Goal: Transaction & Acquisition: Purchase product/service

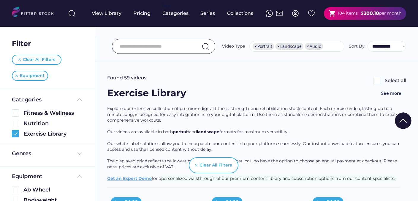
select select "**********"
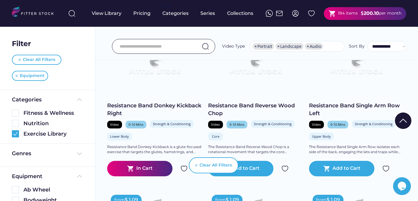
scroll to position [10, 0]
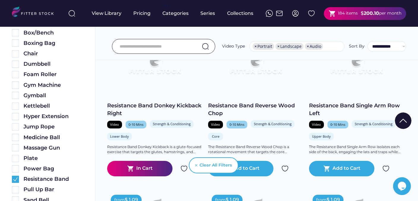
click at [334, 18] on div "shopping_cart 184 items $ 200.10 per month" at bounding box center [365, 13] width 82 height 13
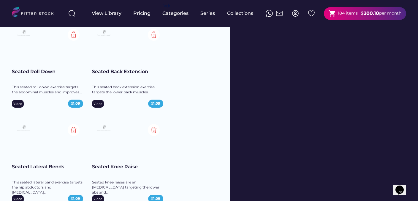
scroll to position [8433, 0]
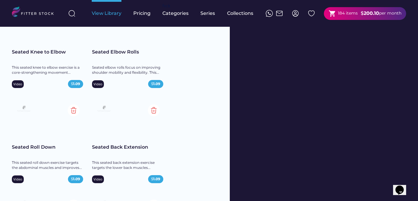
click at [110, 12] on div "View Library" at bounding box center [107, 13] width 30 height 7
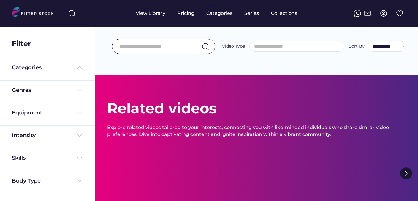
select select
select select "**********"
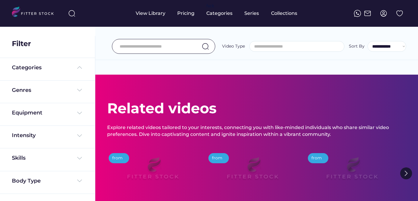
select select "**********"
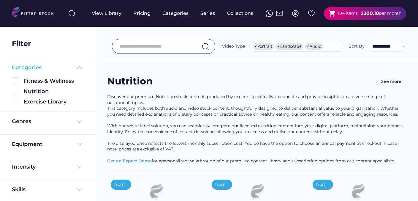
scroll to position [10, 0]
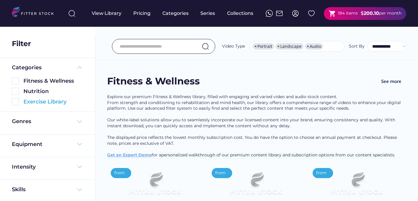
click at [18, 102] on img at bounding box center [15, 101] width 7 height 7
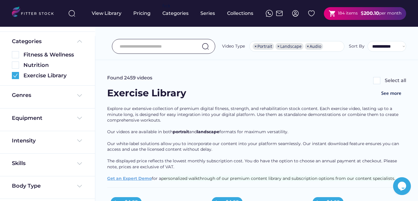
scroll to position [32, 0]
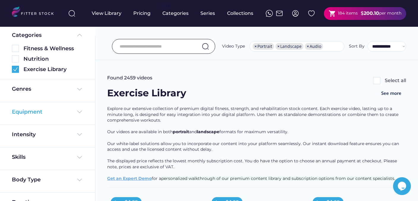
click at [62, 109] on div "Equipment" at bounding box center [47, 111] width 71 height 7
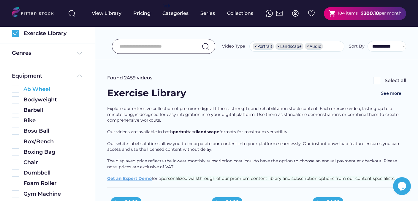
scroll to position [70, 0]
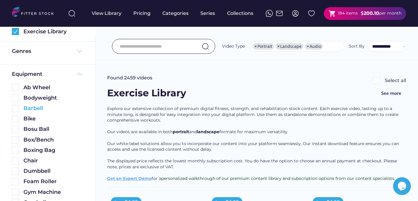
click at [15, 107] on img at bounding box center [15, 108] width 7 height 7
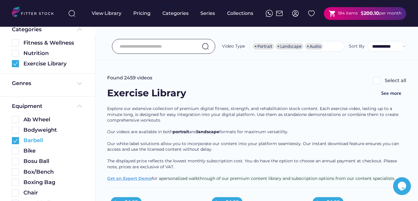
scroll to position [102, 0]
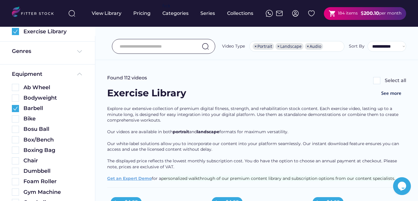
click at [145, 49] on input "input" at bounding box center [156, 46] width 73 height 12
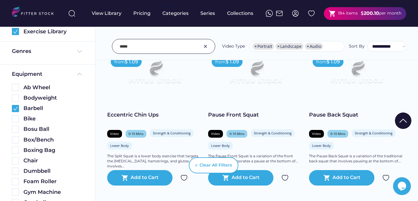
scroll to position [144, 0]
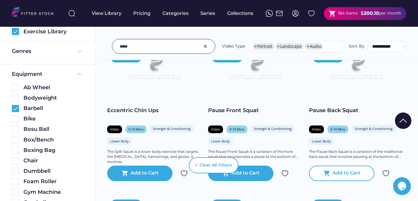
click at [356, 177] on div "shopping_cart Add to Cart" at bounding box center [341, 172] width 65 height 15
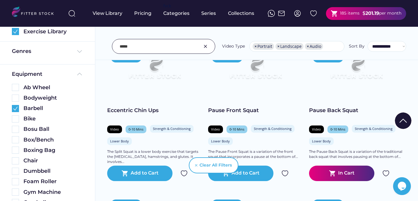
click at [167, 50] on input "input" at bounding box center [156, 46] width 73 height 12
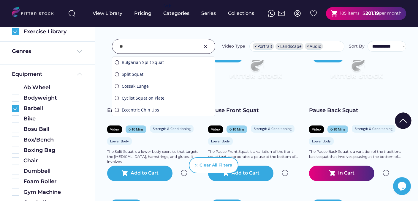
type input "*"
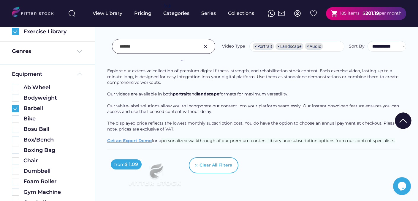
scroll to position [36, 0]
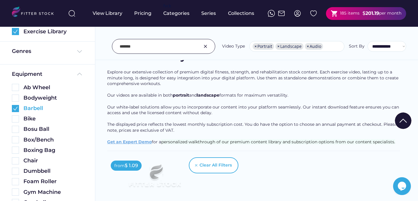
click at [17, 108] on img at bounding box center [15, 108] width 7 height 7
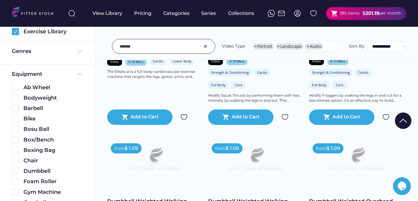
scroll to position [790, 0]
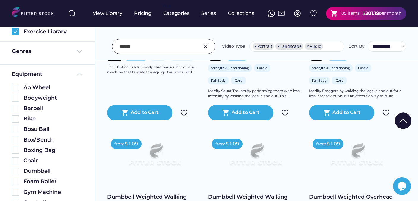
click at [169, 48] on input "input" at bounding box center [156, 46] width 73 height 12
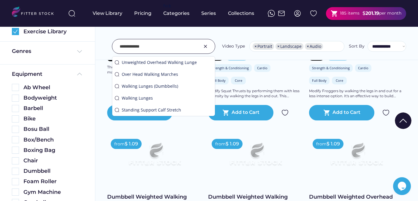
type input "**********"
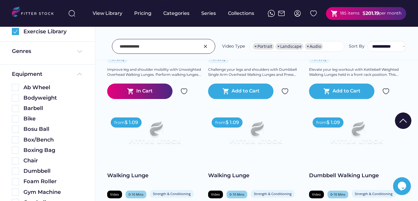
scroll to position [521, 0]
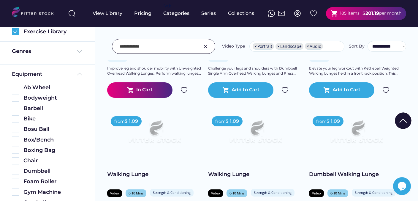
click at [252, 139] on img at bounding box center [255, 133] width 76 height 43
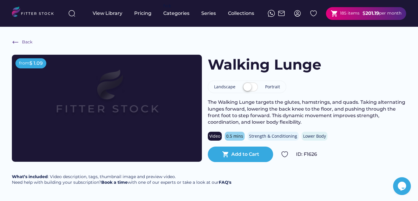
click at [248, 87] on label at bounding box center [250, 87] width 18 height 13
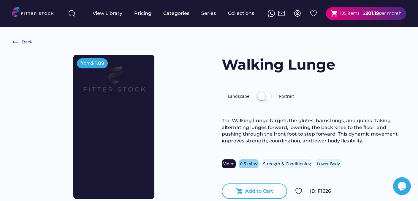
click at [236, 189] on text "shopping_cart" at bounding box center [239, 190] width 7 height 7
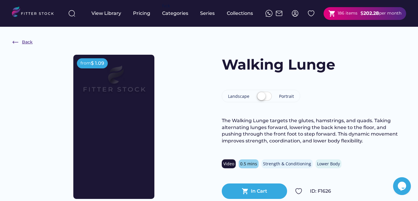
click at [17, 41] on img at bounding box center [15, 42] width 7 height 7
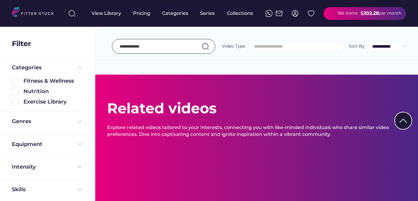
select select "**********"
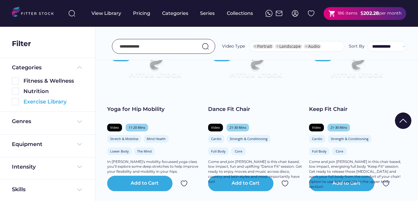
select select "**********"
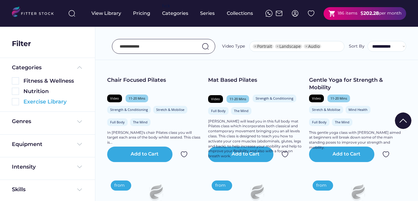
click at [15, 102] on img at bounding box center [15, 101] width 7 height 7
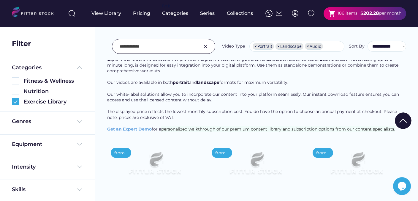
scroll to position [0, 0]
click at [209, 48] on img at bounding box center [205, 46] width 7 height 7
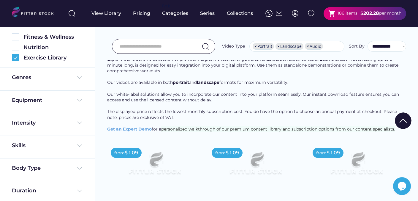
scroll to position [47, 0]
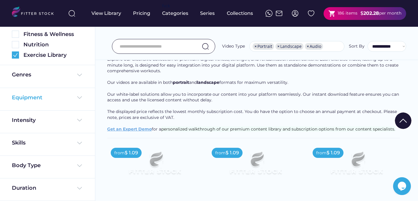
click at [78, 94] on img at bounding box center [79, 97] width 7 height 7
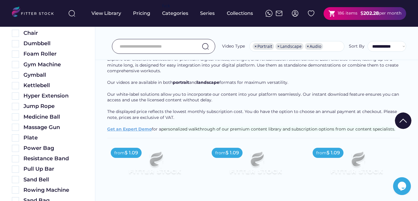
scroll to position [199, 0]
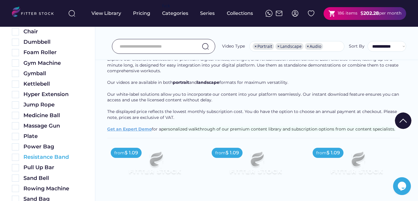
click at [16, 158] on img at bounding box center [15, 156] width 7 height 7
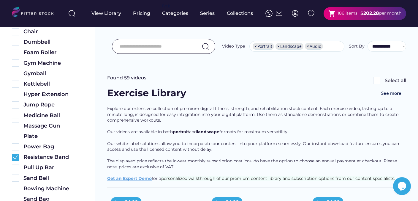
click at [171, 49] on input "input" at bounding box center [156, 46] width 73 height 12
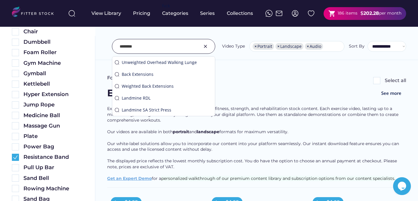
type input "********"
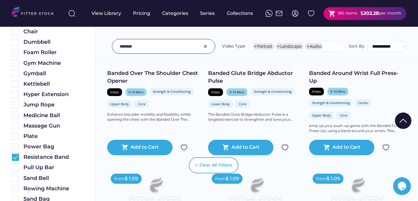
scroll to position [781, 0]
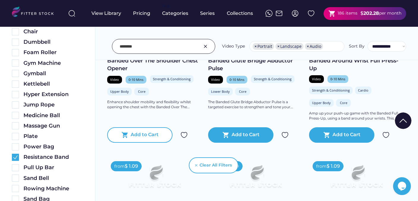
click at [158, 140] on div "shopping_cart Add to Cart" at bounding box center [139, 134] width 65 height 15
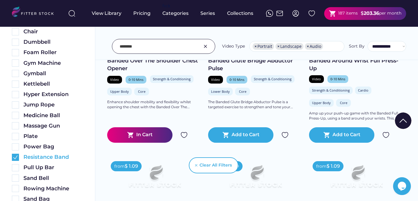
click at [13, 157] on img at bounding box center [15, 156] width 7 height 7
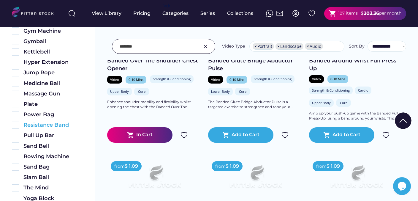
scroll to position [199, 0]
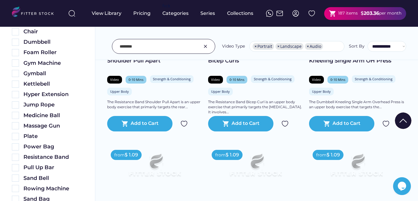
click at [205, 47] on img at bounding box center [205, 46] width 7 height 7
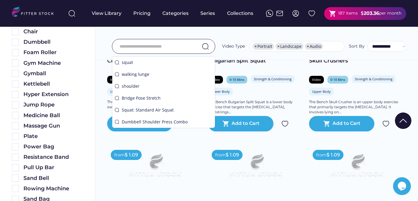
click at [167, 46] on input "input" at bounding box center [156, 46] width 73 height 12
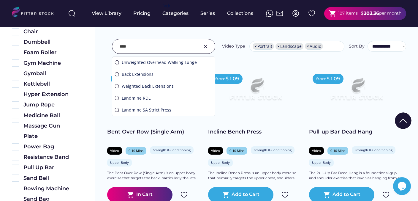
scroll to position [858, 0]
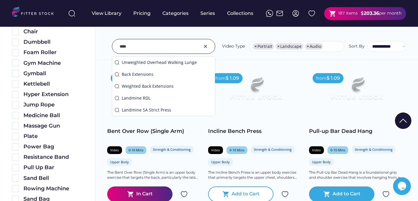
click at [239, 194] on div "Add to Cart" at bounding box center [245, 193] width 28 height 7
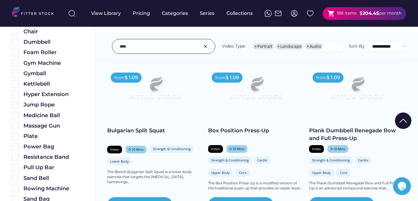
scroll to position [123, 0]
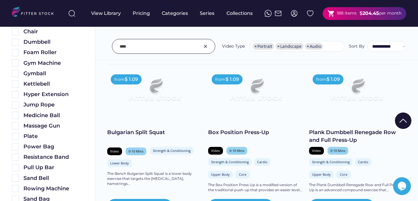
click at [166, 47] on input "input" at bounding box center [156, 46] width 73 height 12
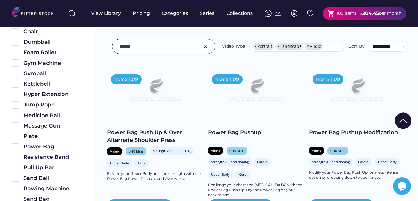
click at [151, 48] on input "input" at bounding box center [156, 46] width 73 height 12
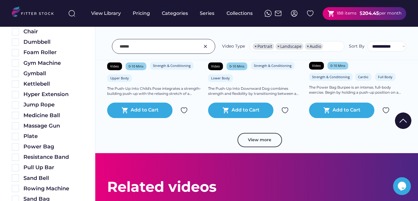
scroll to position [1134, 0]
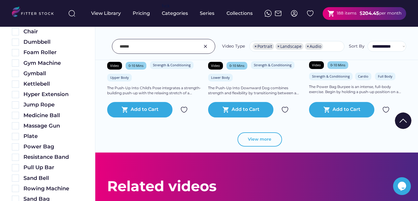
click at [271, 139] on button "View more" at bounding box center [259, 139] width 44 height 14
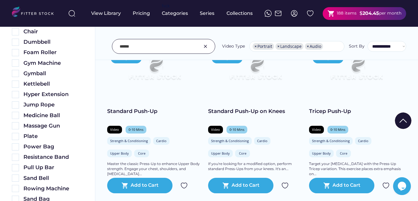
scroll to position [754, 0]
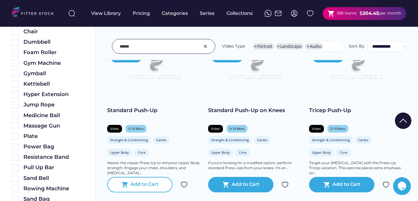
click at [160, 181] on div "shopping_cart Add to Cart" at bounding box center [139, 184] width 65 height 15
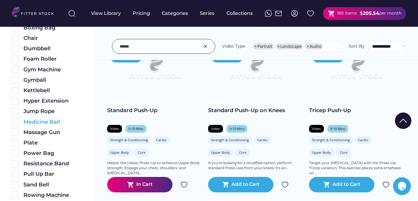
scroll to position [191, 0]
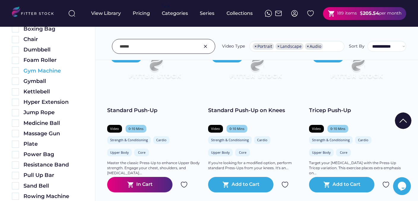
click at [17, 72] on img at bounding box center [15, 70] width 7 height 7
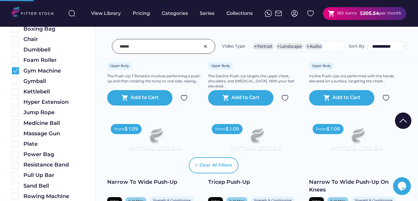
scroll to position [614, 0]
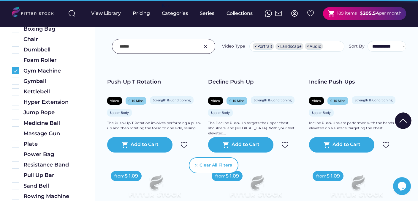
click at [137, 47] on input "input" at bounding box center [156, 46] width 73 height 12
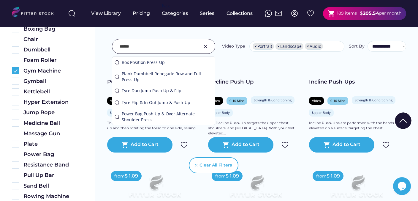
click at [137, 47] on input "input" at bounding box center [156, 46] width 73 height 12
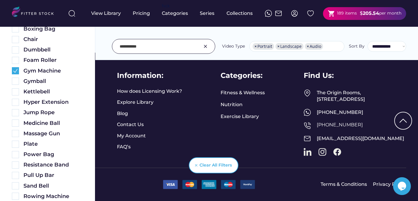
scroll to position [304, 0]
click at [133, 47] on input "input" at bounding box center [156, 46] width 73 height 12
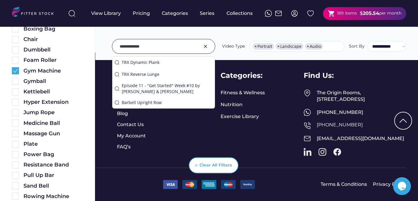
type input "**********"
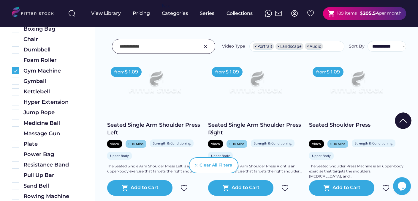
scroll to position [864, 0]
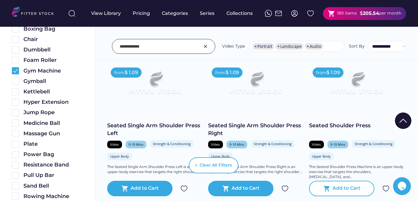
click at [331, 186] on div "shopping_cart Add to Cart" at bounding box center [341, 187] width 65 height 15
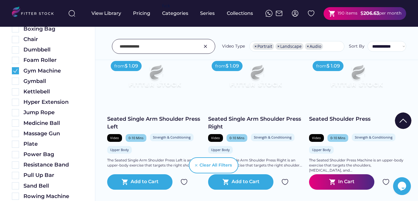
scroll to position [874, 0]
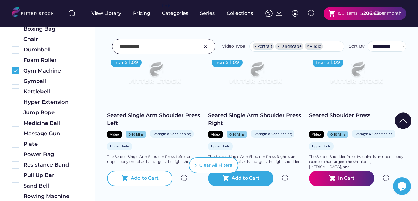
click at [161, 175] on div "shopping_cart Add to Cart" at bounding box center [139, 177] width 65 height 15
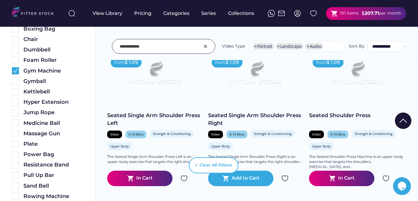
click at [206, 46] on img at bounding box center [205, 46] width 7 height 7
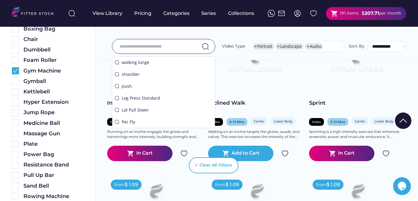
scroll to position [861, 0]
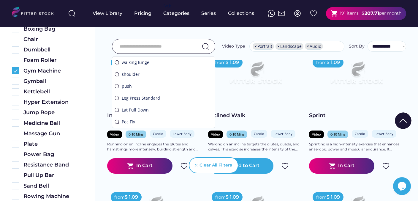
click at [179, 47] on input "input" at bounding box center [156, 46] width 73 height 12
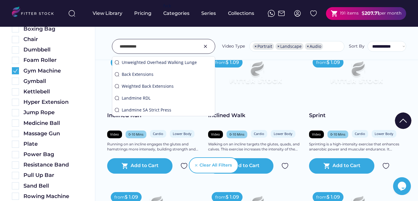
type input "**********"
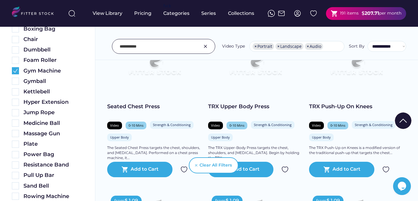
scroll to position [883, 0]
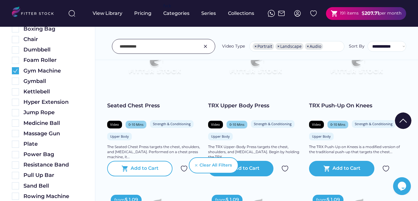
click at [151, 166] on div "Add to Cart" at bounding box center [145, 168] width 28 height 7
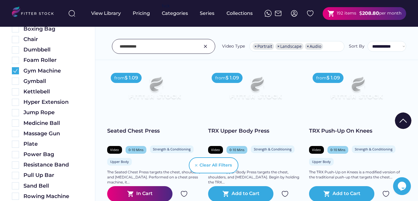
scroll to position [858, 0]
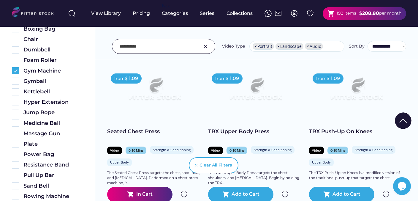
click at [208, 45] on img at bounding box center [205, 46] width 7 height 7
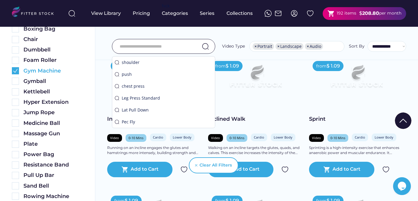
click at [16, 71] on img at bounding box center [15, 70] width 7 height 7
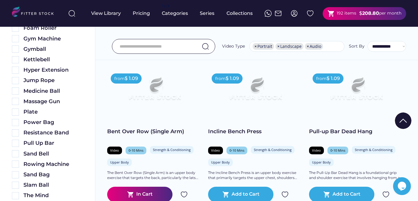
scroll to position [191, 0]
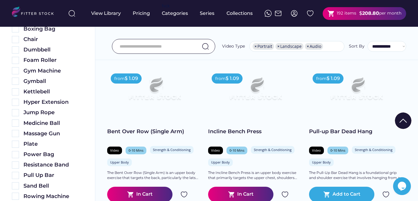
click at [132, 48] on input "input" at bounding box center [156, 46] width 73 height 12
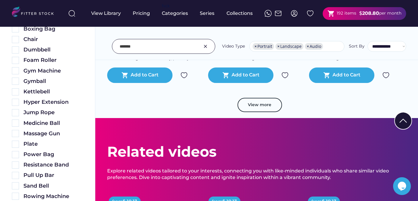
scroll to position [1124, 0]
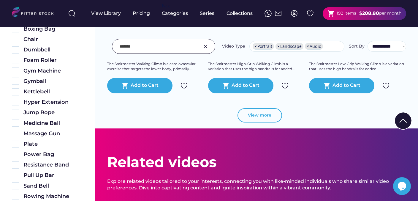
click at [253, 115] on button "View more" at bounding box center [259, 115] width 44 height 14
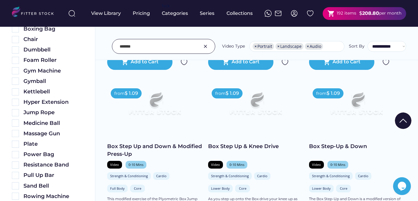
scroll to position [548, 0]
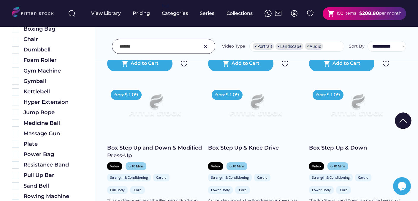
click at [139, 50] on input "input" at bounding box center [156, 46] width 73 height 12
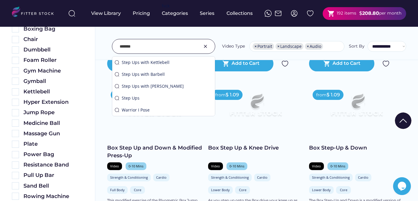
click at [139, 50] on input "input" at bounding box center [156, 46] width 73 height 12
type input "*******"
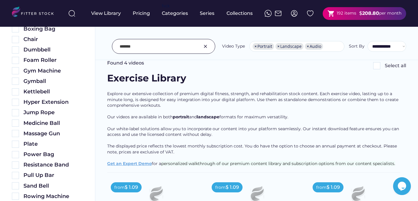
scroll to position [20, 0]
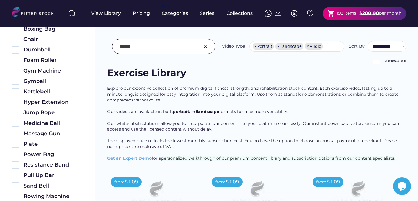
click at [207, 48] on img at bounding box center [205, 46] width 7 height 7
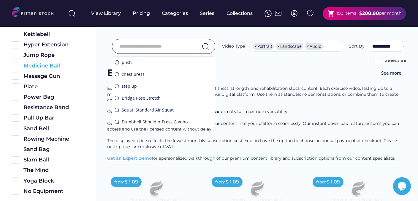
scroll to position [339, 0]
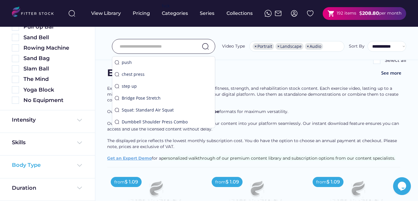
click at [77, 166] on img at bounding box center [79, 164] width 7 height 7
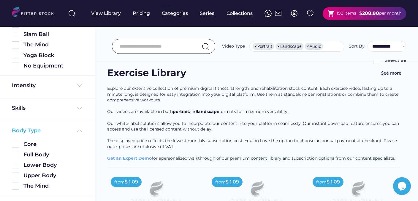
scroll to position [375, 0]
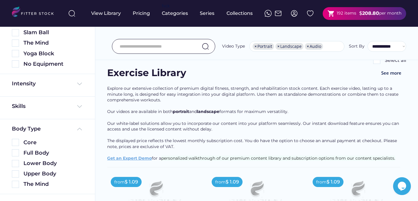
click at [142, 48] on input "input" at bounding box center [156, 46] width 73 height 12
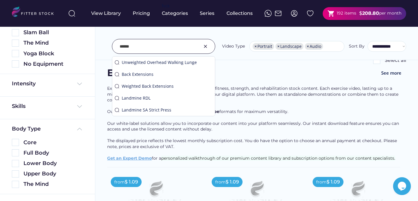
type input "******"
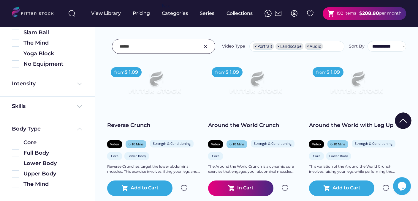
scroll to position [754, 0]
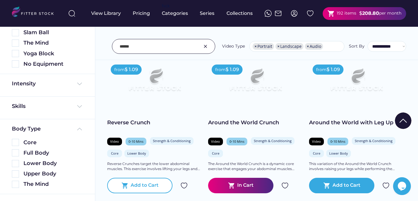
click at [134, 188] on div "Add to Cart" at bounding box center [145, 185] width 28 height 7
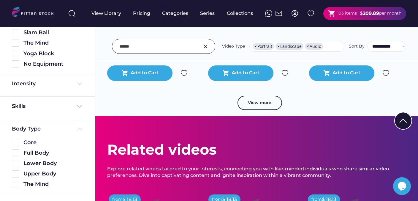
scroll to position [1160, 0]
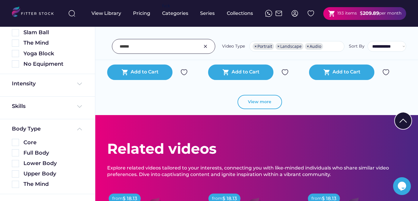
click at [266, 100] on button "View more" at bounding box center [259, 102] width 44 height 14
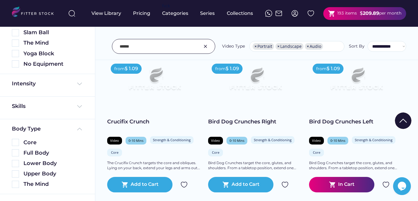
scroll to position [1195, 0]
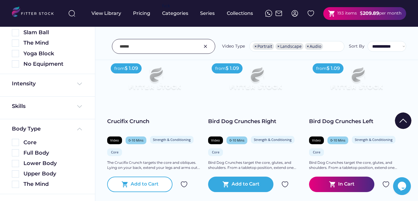
click at [156, 184] on div "Add to Cart" at bounding box center [145, 183] width 28 height 7
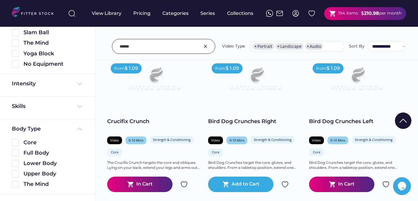
click at [365, 15] on strong "210.98" at bounding box center [371, 13] width 15 height 6
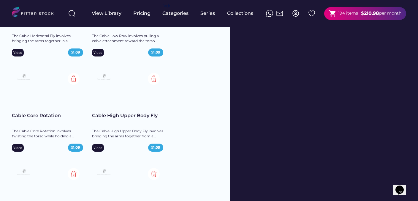
scroll to position [7515, 0]
click at [105, 12] on div "View Library" at bounding box center [107, 13] width 30 height 7
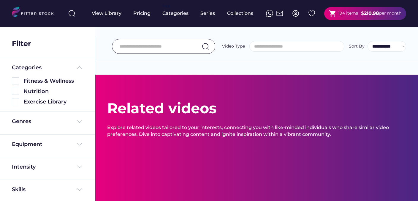
select select
select select "**********"
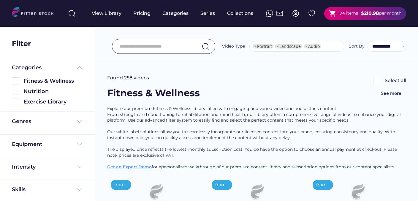
type input "******"
select select "**********"
click at [16, 101] on img at bounding box center [15, 101] width 7 height 7
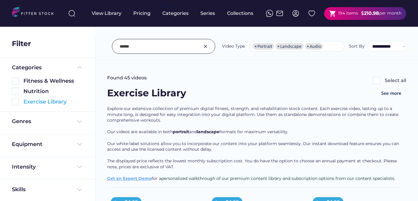
click at [17, 101] on img at bounding box center [15, 101] width 7 height 7
click at [152, 49] on input "input" at bounding box center [156, 46] width 73 height 12
type input "*"
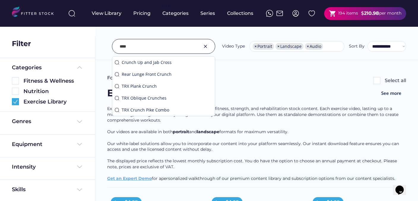
type input "****"
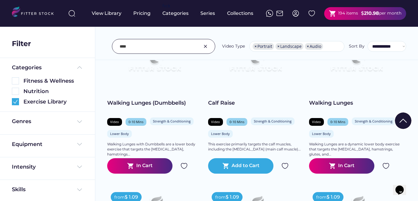
scroll to position [155, 0]
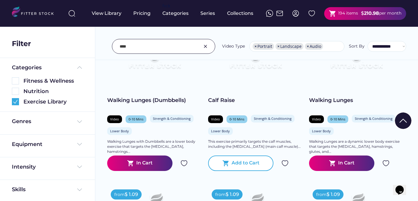
click at [230, 163] on div "shopping_cart Add to Cart" at bounding box center [240, 162] width 65 height 15
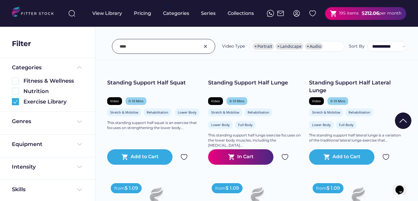
scroll to position [479, 0]
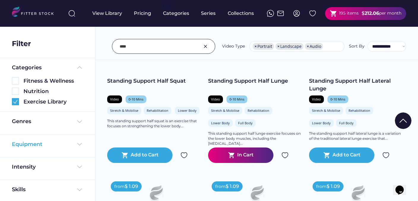
click at [78, 144] on img at bounding box center [79, 143] width 7 height 7
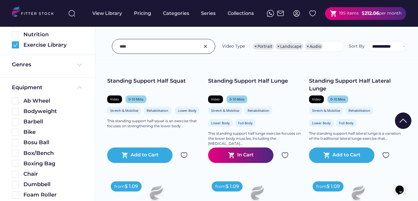
scroll to position [57, 0]
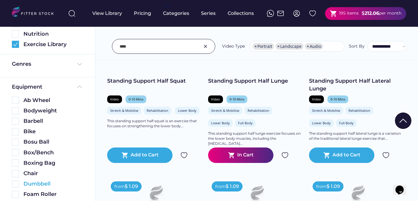
click at [18, 183] on img at bounding box center [15, 183] width 7 height 7
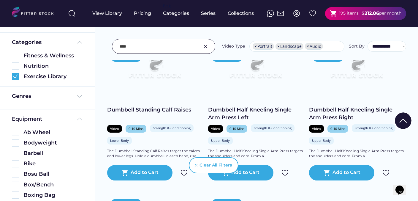
scroll to position [294, 0]
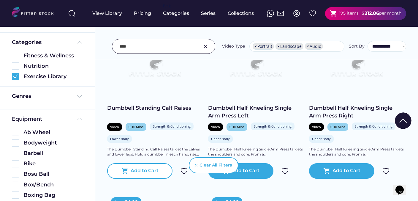
click at [151, 168] on div "Add to Cart" at bounding box center [145, 170] width 28 height 7
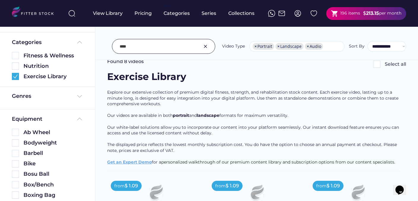
scroll to position [16, 0]
